Goal: Task Accomplishment & Management: Manage account settings

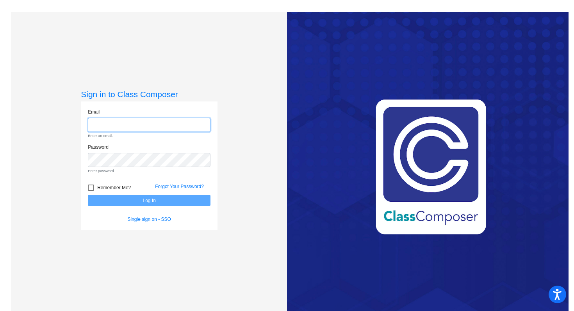
type input "[PERSON_NAME][EMAIL_ADDRESS][PERSON_NAME][DOMAIN_NAME]"
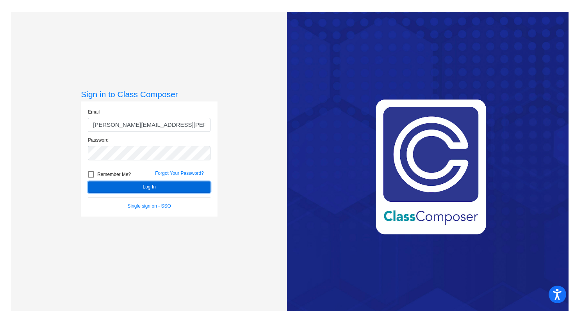
click at [150, 188] on button "Log In" at bounding box center [149, 186] width 123 height 11
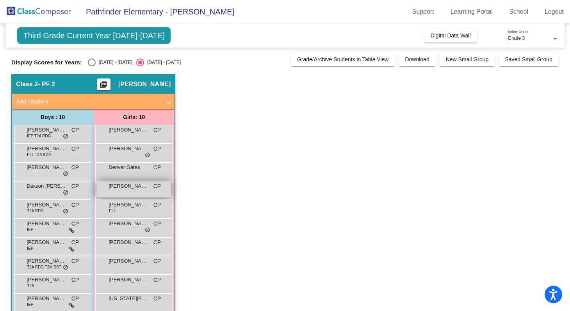
scroll to position [14, 0]
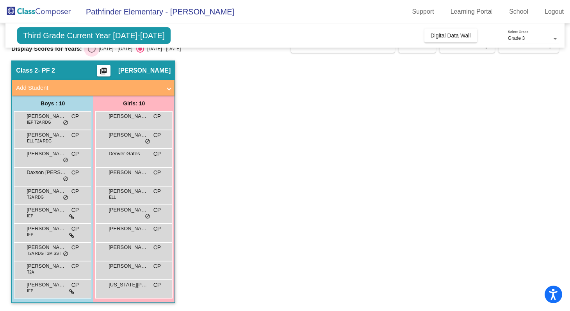
click at [91, 50] on div "Select an option" at bounding box center [92, 49] width 8 height 8
click at [91, 53] on input "[DATE] - [DATE]" at bounding box center [91, 53] width 0 height 0
radio input "true"
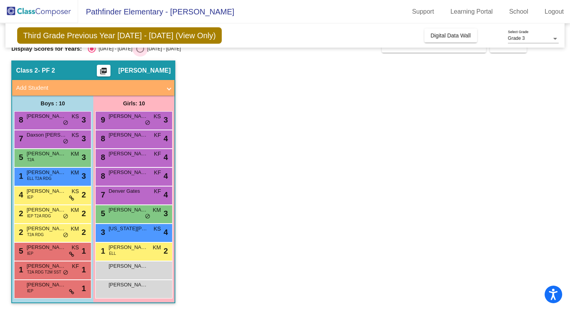
click at [136, 50] on div "Select an option" at bounding box center [140, 49] width 8 height 8
click at [140, 53] on input "[DATE] - [DATE]" at bounding box center [140, 53] width 0 height 0
radio input "true"
